Goal: Task Accomplishment & Management: Use online tool/utility

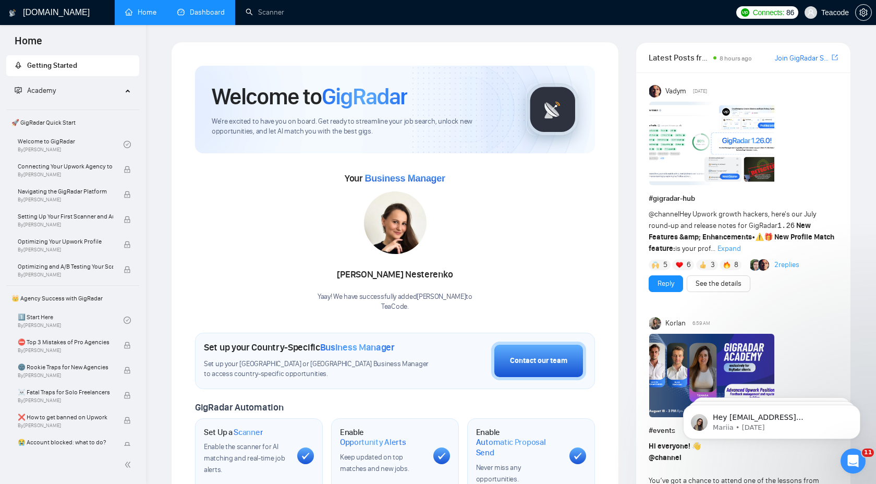
click at [201, 17] on link "Dashboard" at bounding box center [200, 12] width 47 height 9
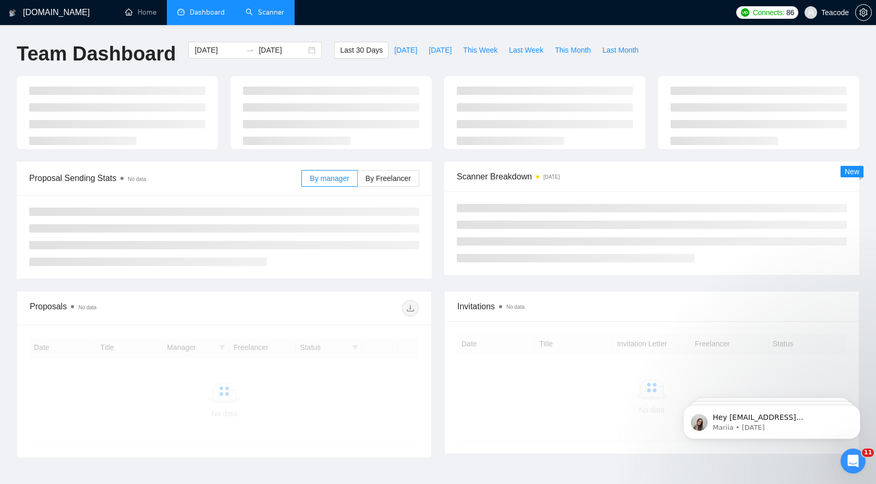
click at [266, 15] on link "Scanner" at bounding box center [265, 12] width 39 height 9
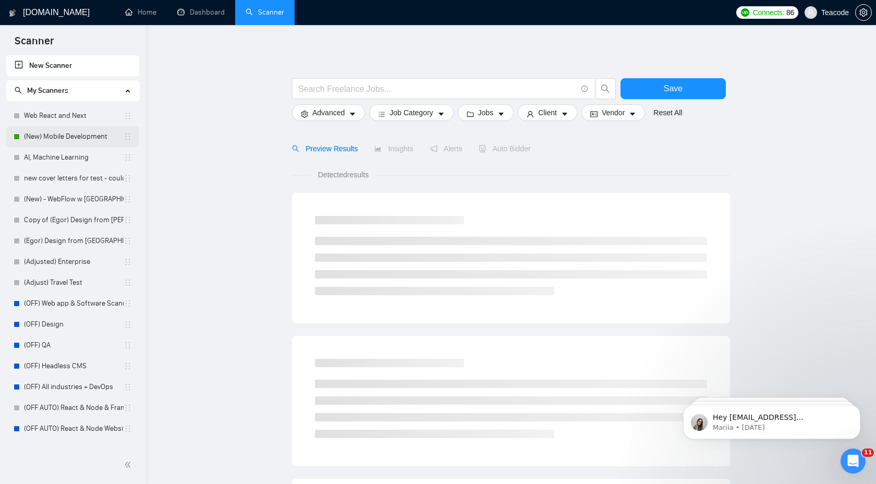
click at [77, 137] on link "(New) Mobile Development" at bounding box center [74, 136] width 100 height 21
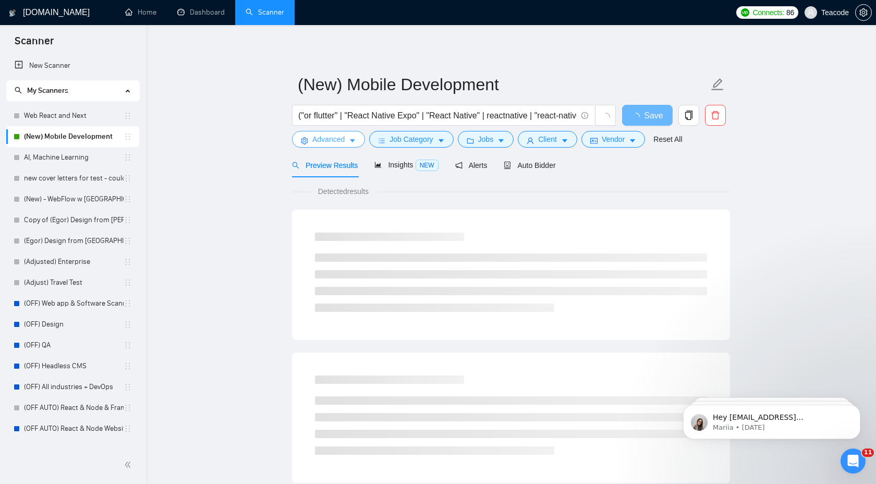
click at [350, 139] on icon "caret-down" at bounding box center [352, 140] width 7 height 7
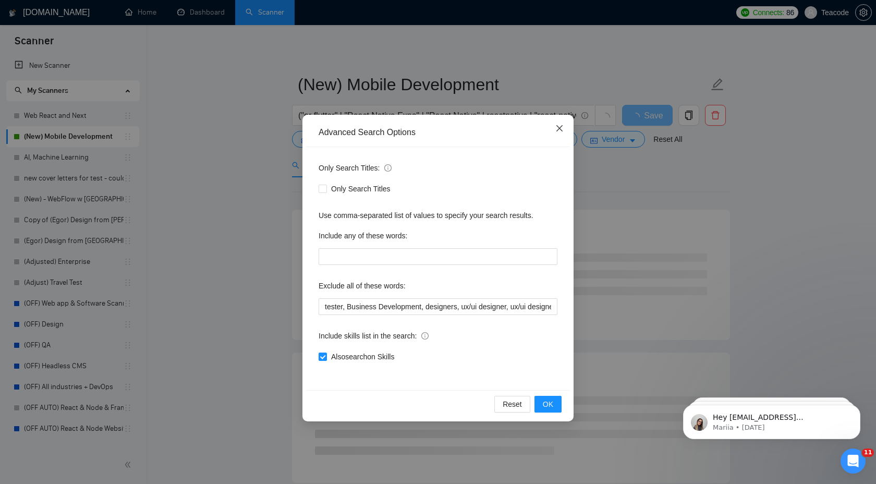
click at [558, 125] on icon "close" at bounding box center [559, 128] width 8 height 8
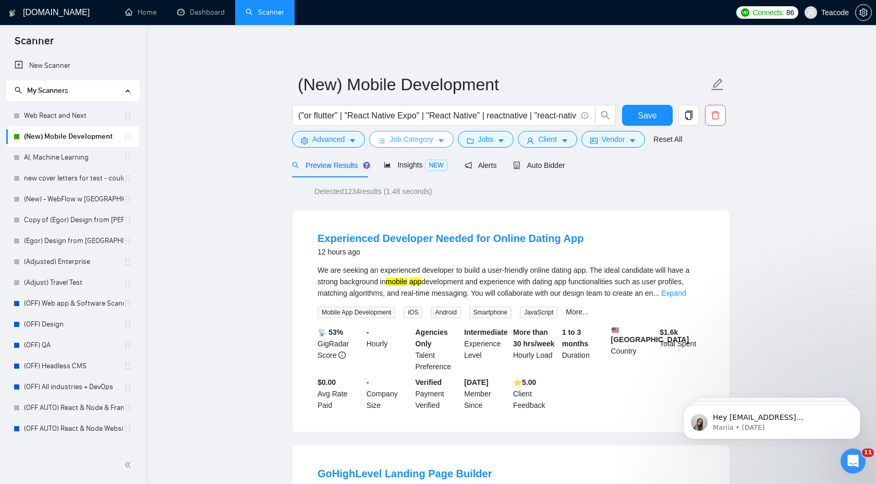
drag, startPoint x: 440, startPoint y: 138, endPoint x: 500, endPoint y: 155, distance: 62.5
click at [349, 137] on button "Advanced" at bounding box center [328, 139] width 73 height 17
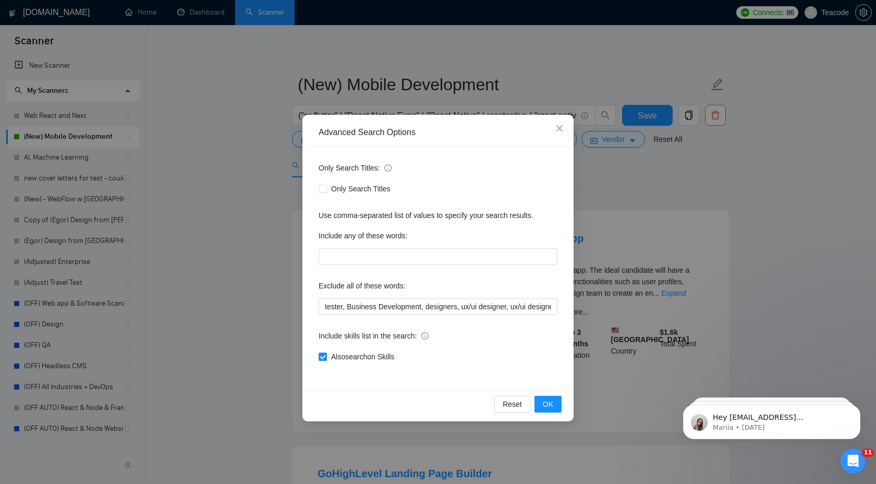
scroll to position [5, 0]
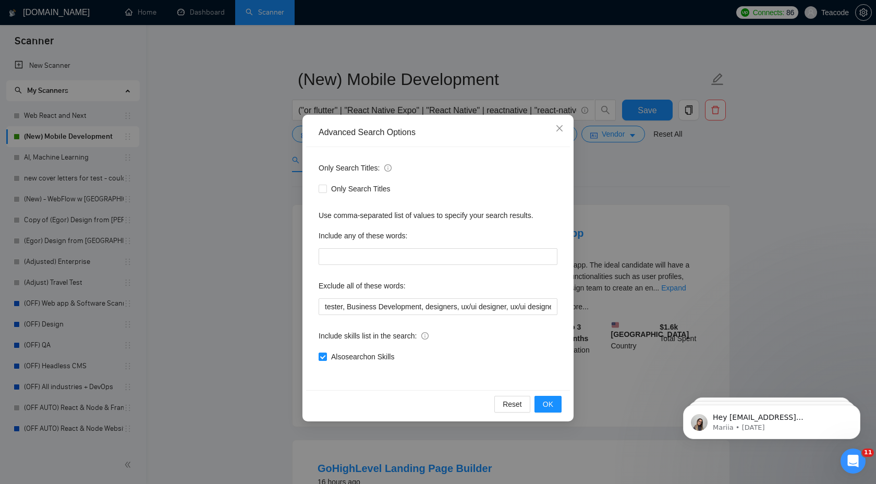
click at [318, 306] on div "Only Search Titles: Only Search Titles Use comma-separated list of values to sp…" at bounding box center [438, 268] width 264 height 243
click at [322, 306] on input "tester, Business Development, designers, ux/ui designer, ux/ui designer needed,…" at bounding box center [438, 306] width 239 height 17
paste input "GoHighLevel"
type input "GoHighLevel, arabic, german, french, tester, Business Development, designers, u…"
click at [549, 398] on span "OK" at bounding box center [548, 403] width 10 height 11
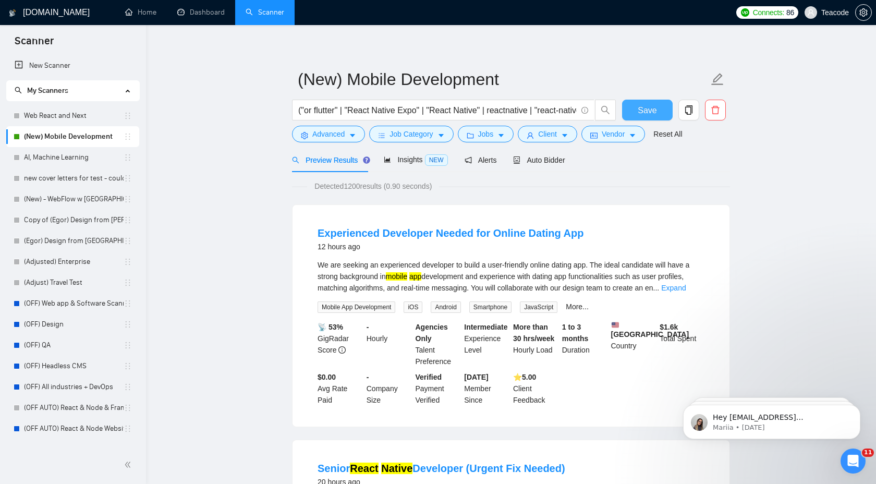
click at [641, 111] on span "Save" at bounding box center [647, 110] width 19 height 13
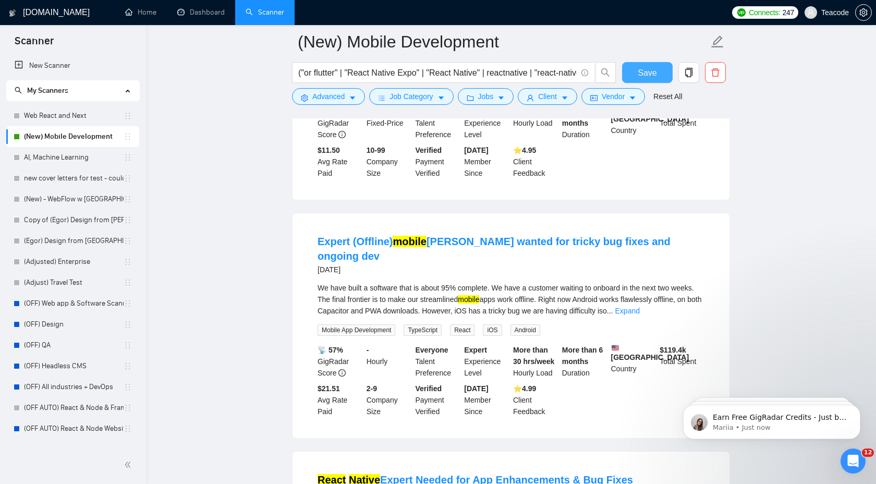
scroll to position [463, 0]
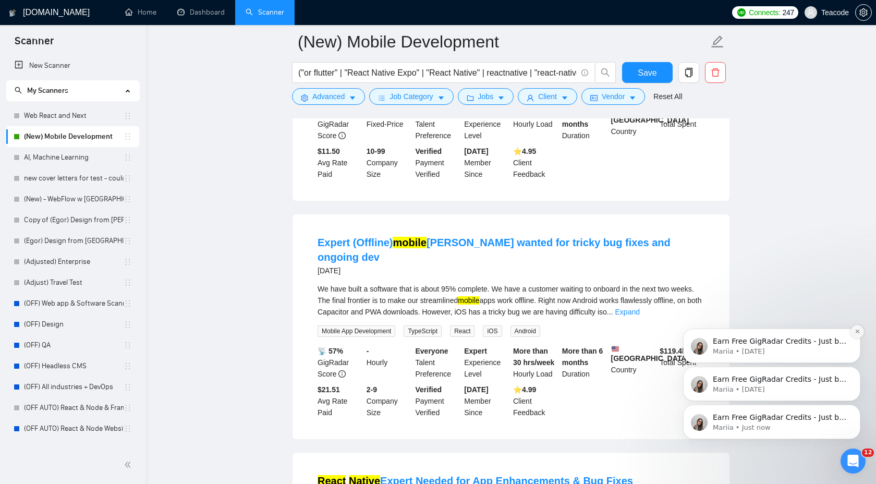
click at [859, 331] on icon "Dismiss notification" at bounding box center [858, 331] width 6 height 6
click at [855, 371] on icon "Dismiss notification" at bounding box center [858, 370] width 6 height 6
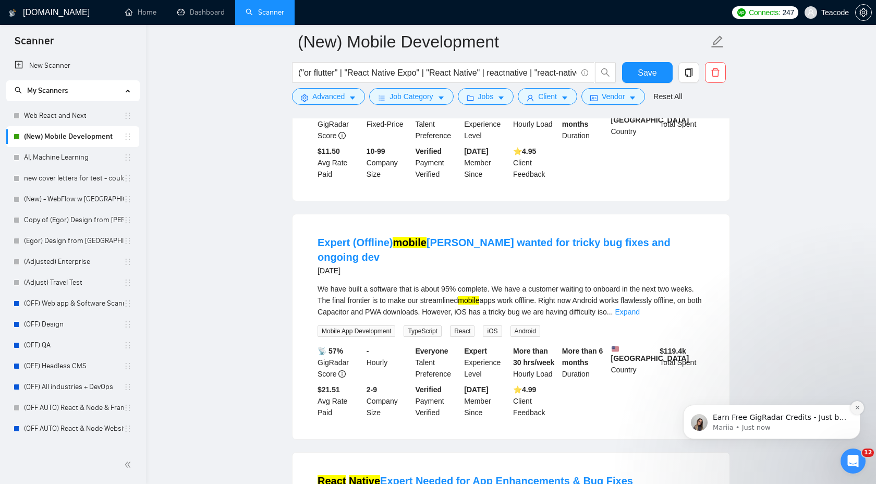
click at [856, 407] on icon "Dismiss notification" at bounding box center [857, 408] width 4 height 4
